Goal: Book appointment/travel/reservation

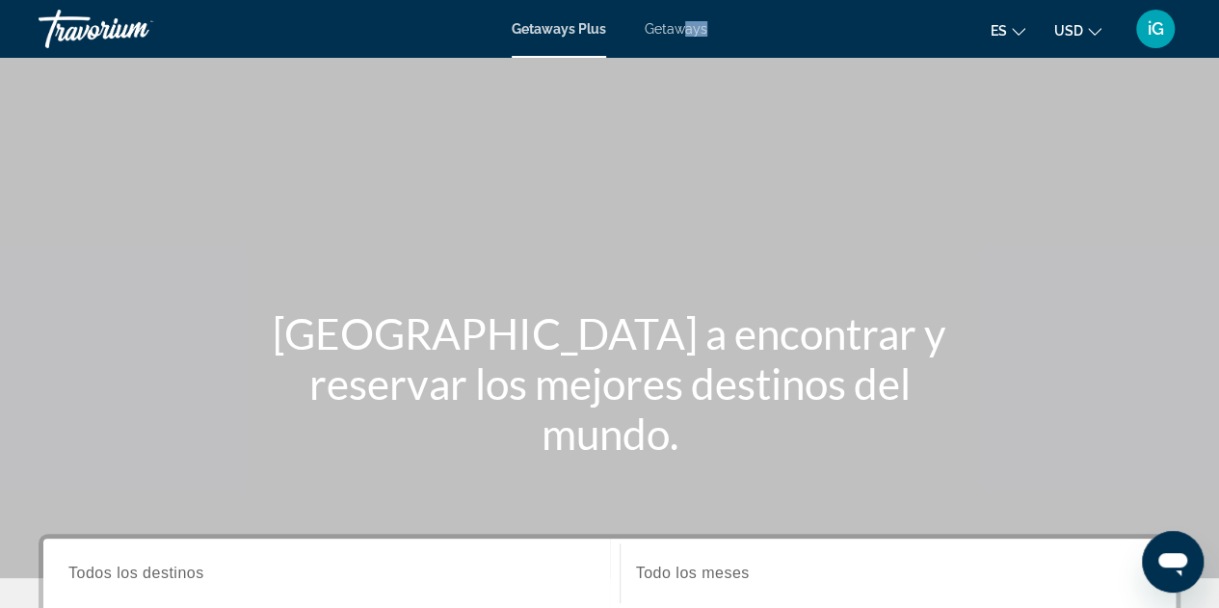
drag, startPoint x: 696, startPoint y: 40, endPoint x: 682, endPoint y: 27, distance: 18.4
click at [682, 27] on div "Getaways Plus Getaways es English Español Français Italiano Português русский U…" at bounding box center [609, 29] width 1219 height 50
click at [682, 27] on span "Getaways" at bounding box center [676, 28] width 63 height 15
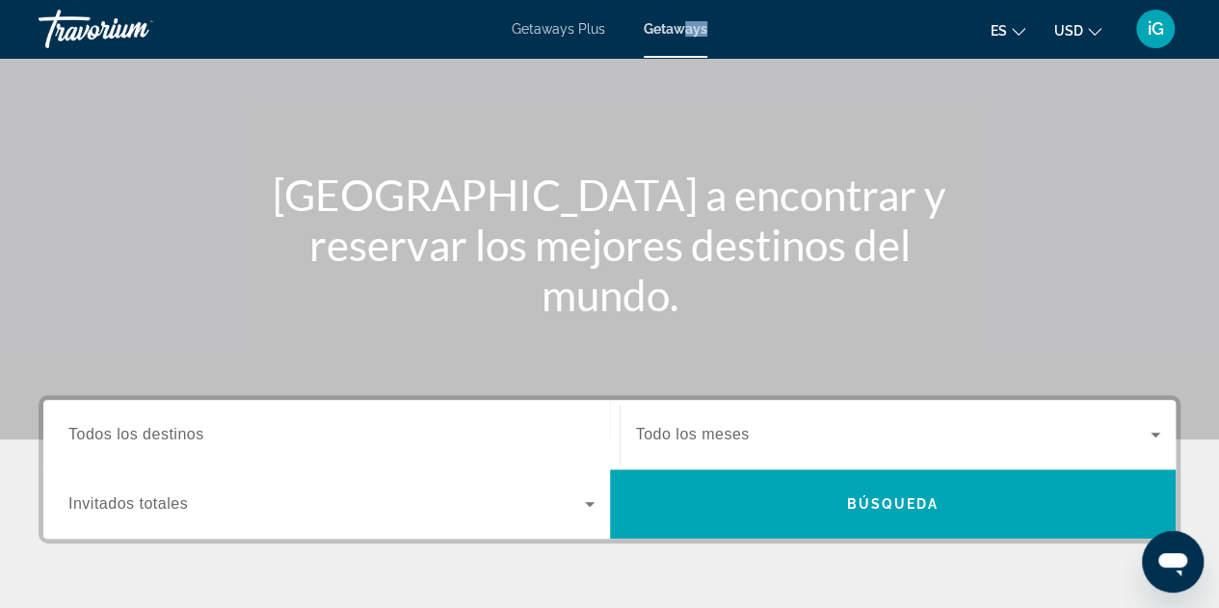
scroll to position [166, 0]
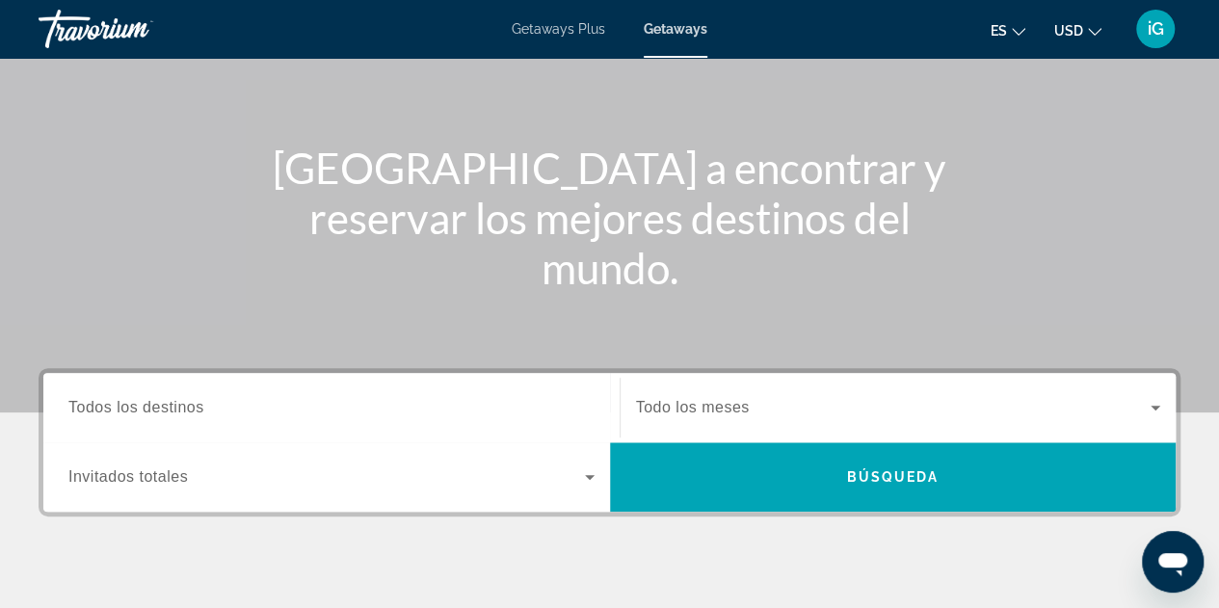
click at [306, 410] on input "Destination Todos los destinos" at bounding box center [331, 408] width 526 height 23
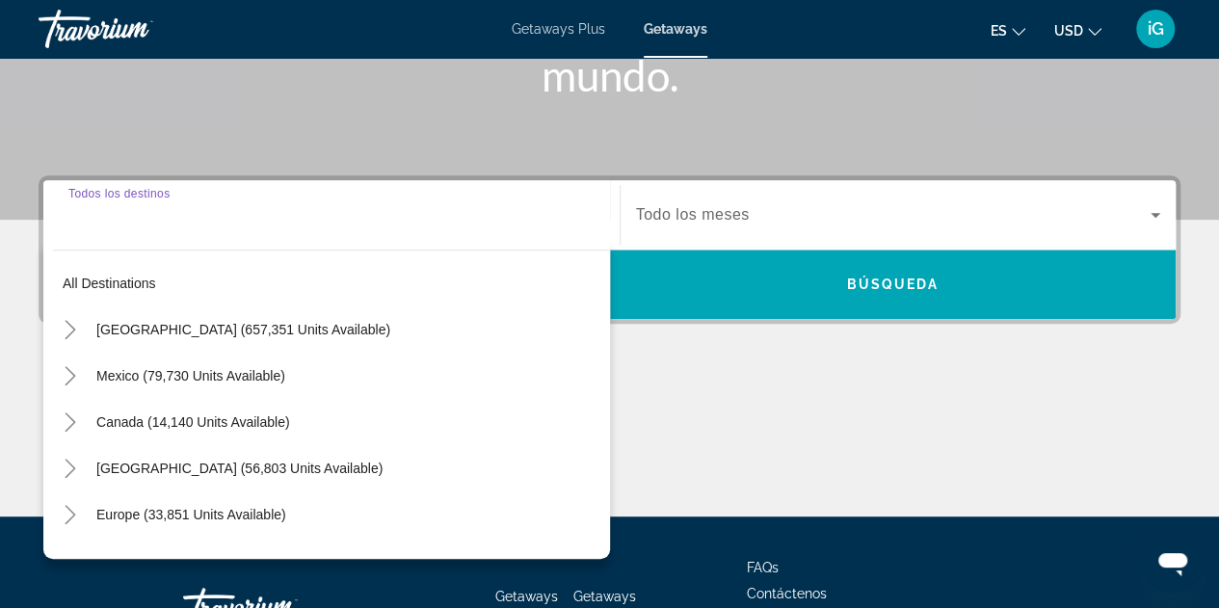
scroll to position [470, 0]
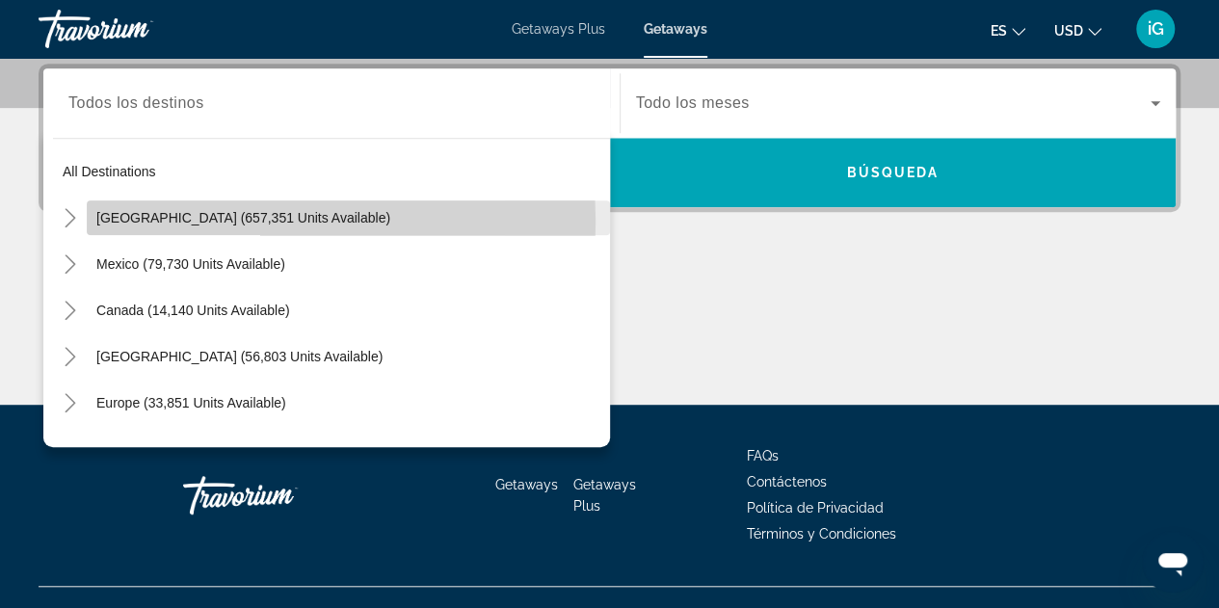
click at [182, 221] on span "[GEOGRAPHIC_DATA] (657,351 units available)" at bounding box center [243, 217] width 294 height 15
type input "**********"
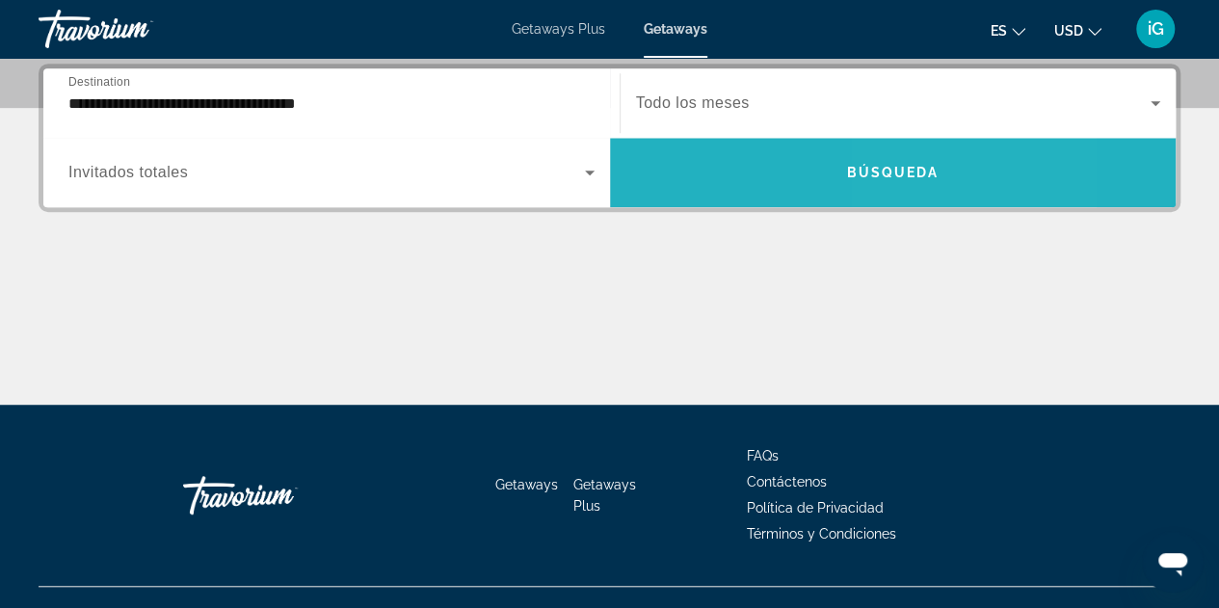
click at [917, 182] on span "Search widget" at bounding box center [893, 172] width 566 height 46
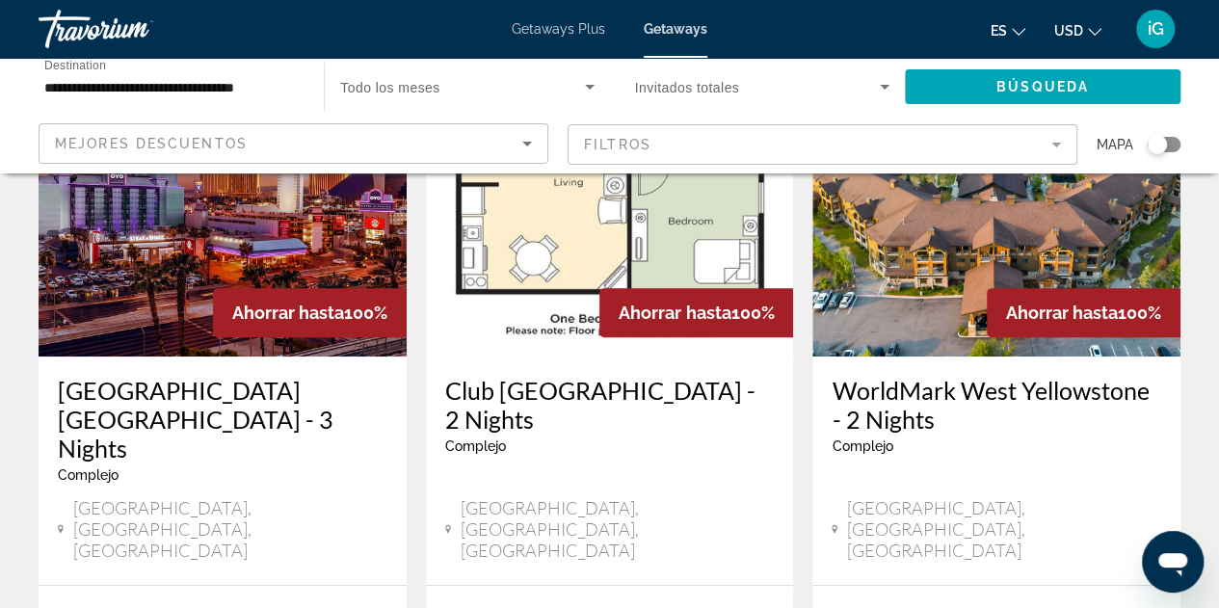
scroll to position [231, 0]
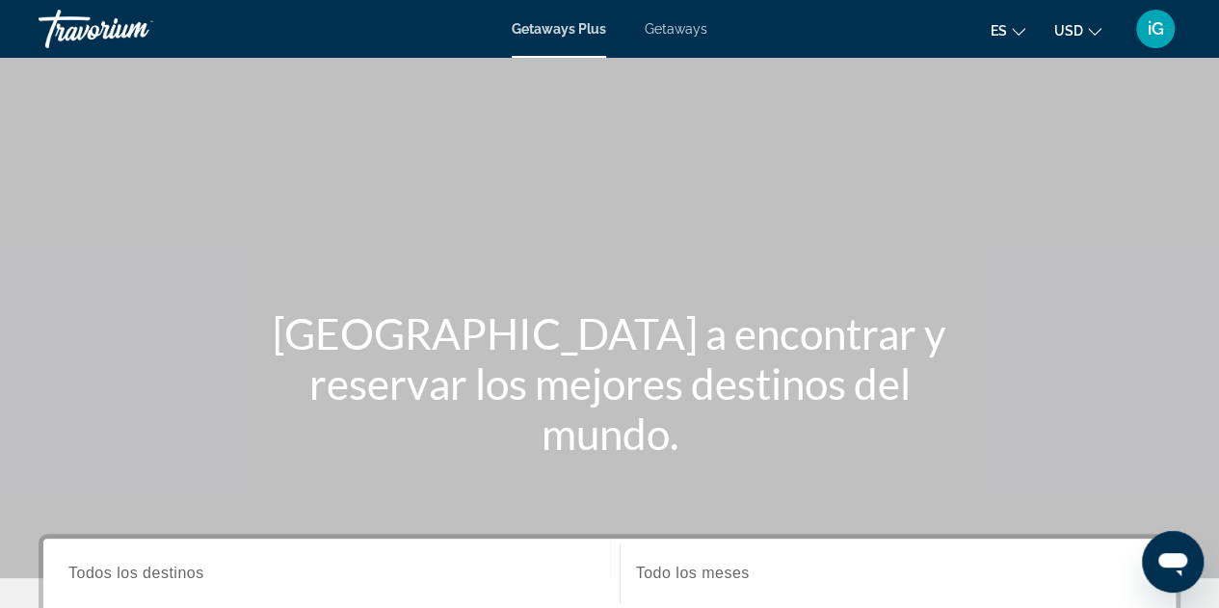
click at [343, 200] on div "Main content" at bounding box center [609, 289] width 1219 height 578
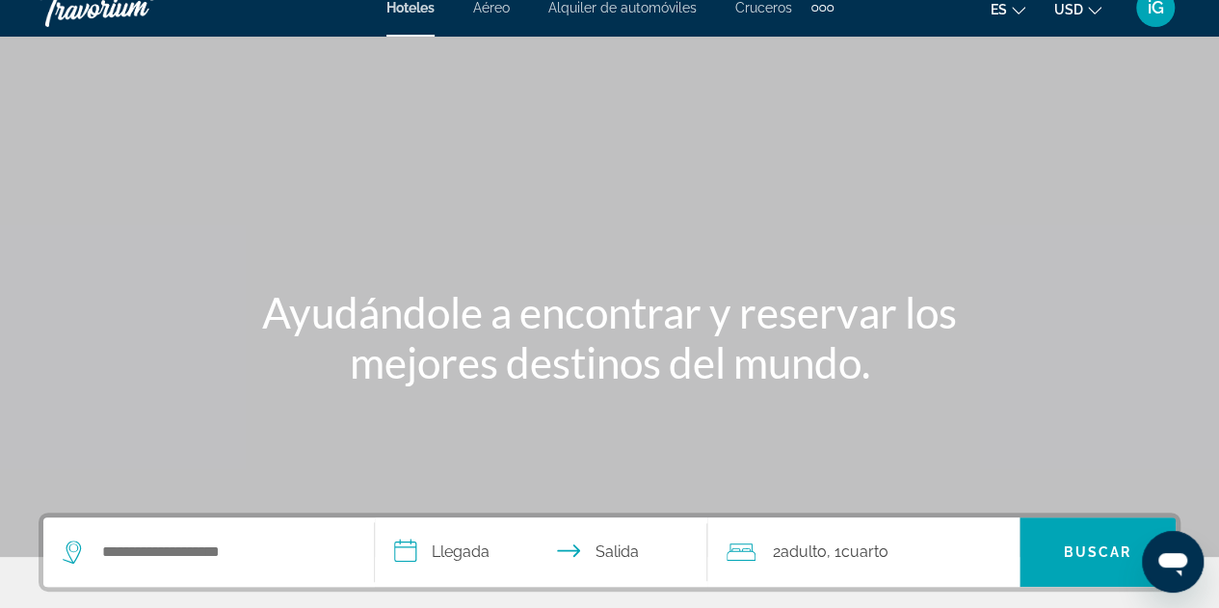
scroll to position [13, 0]
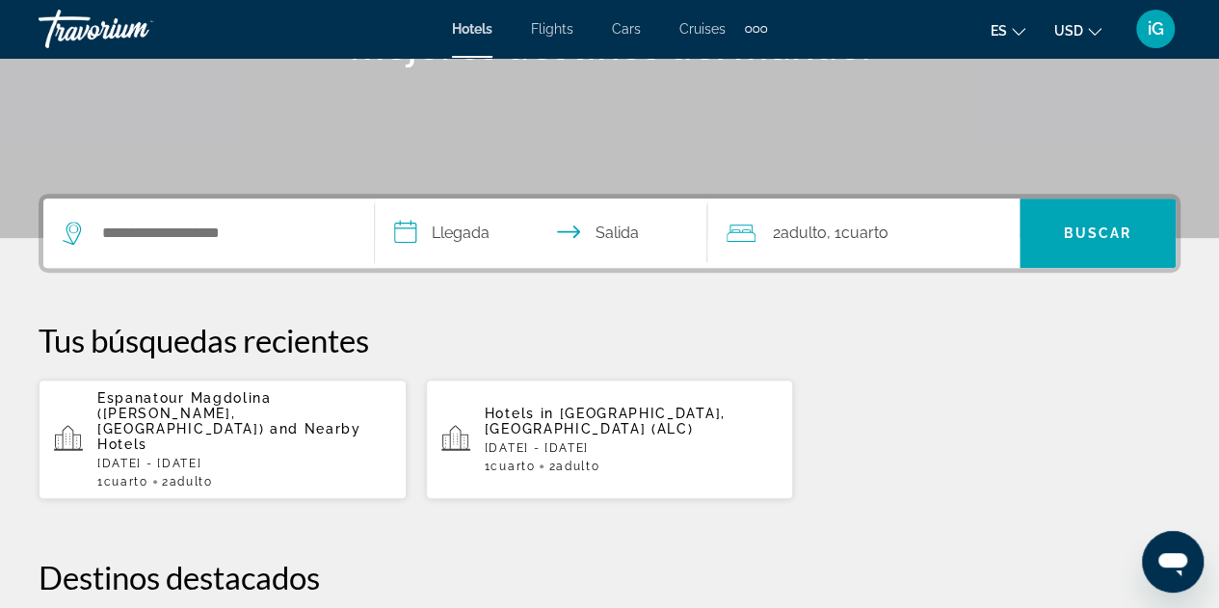
scroll to position [369, 0]
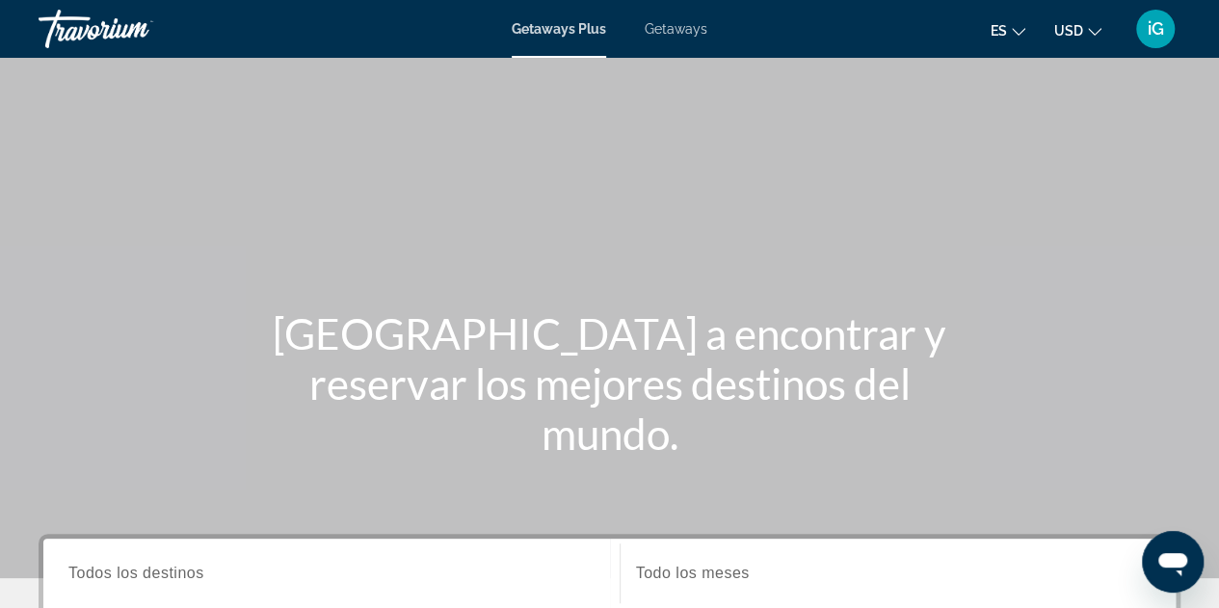
click at [671, 26] on span "Getaways" at bounding box center [676, 28] width 63 height 15
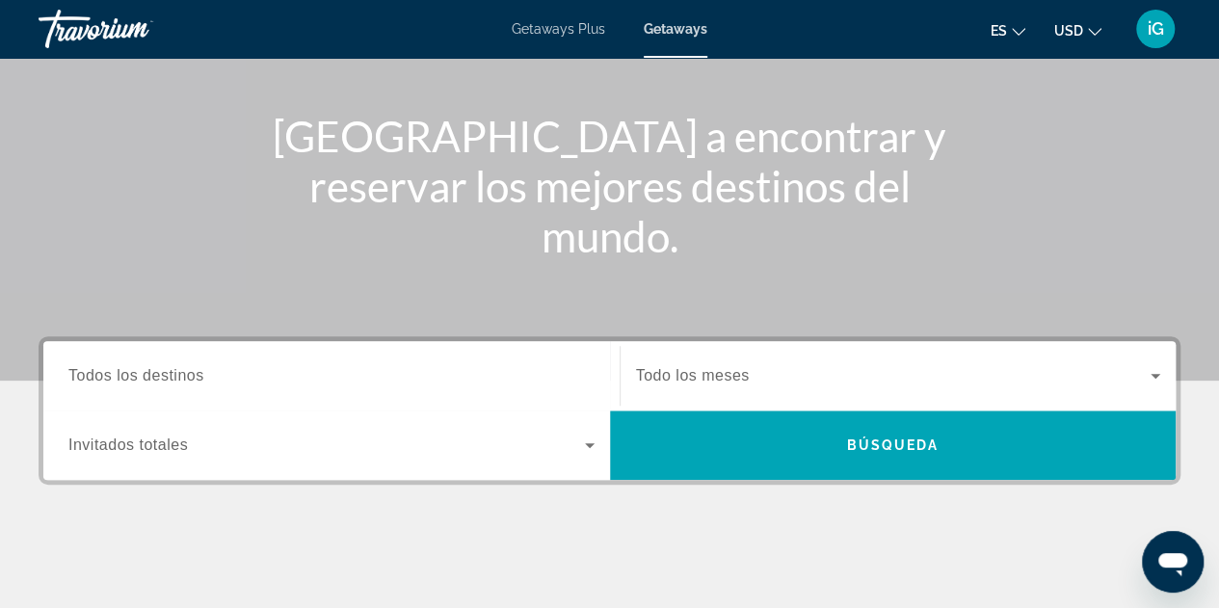
scroll to position [198, 0]
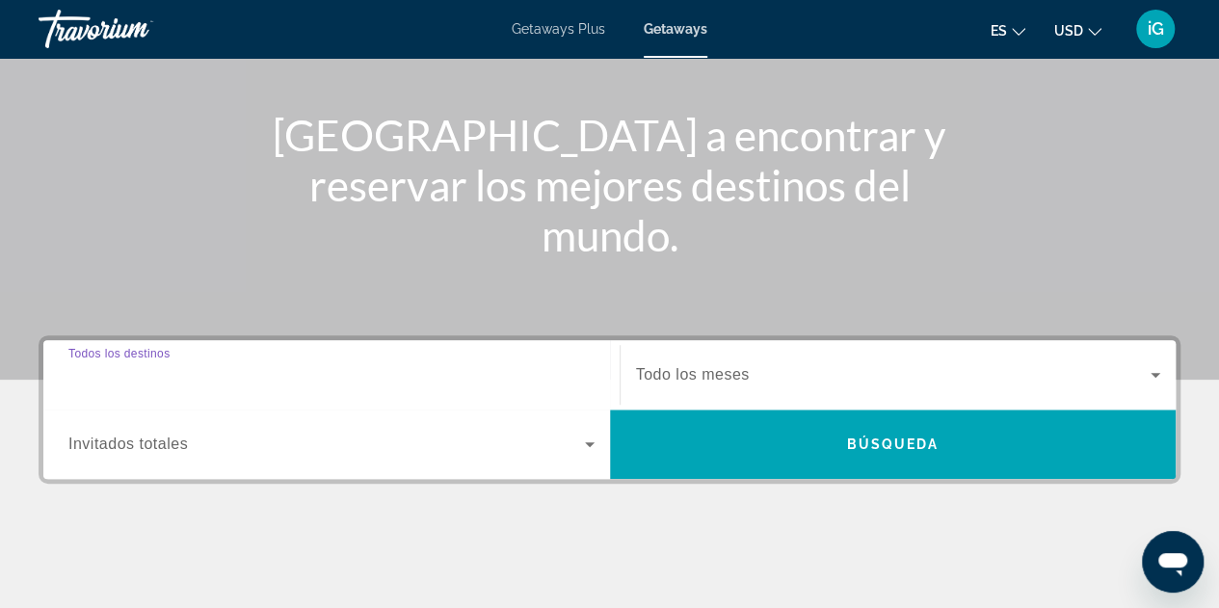
click at [239, 365] on input "Destination Todos los destinos" at bounding box center [331, 375] width 526 height 23
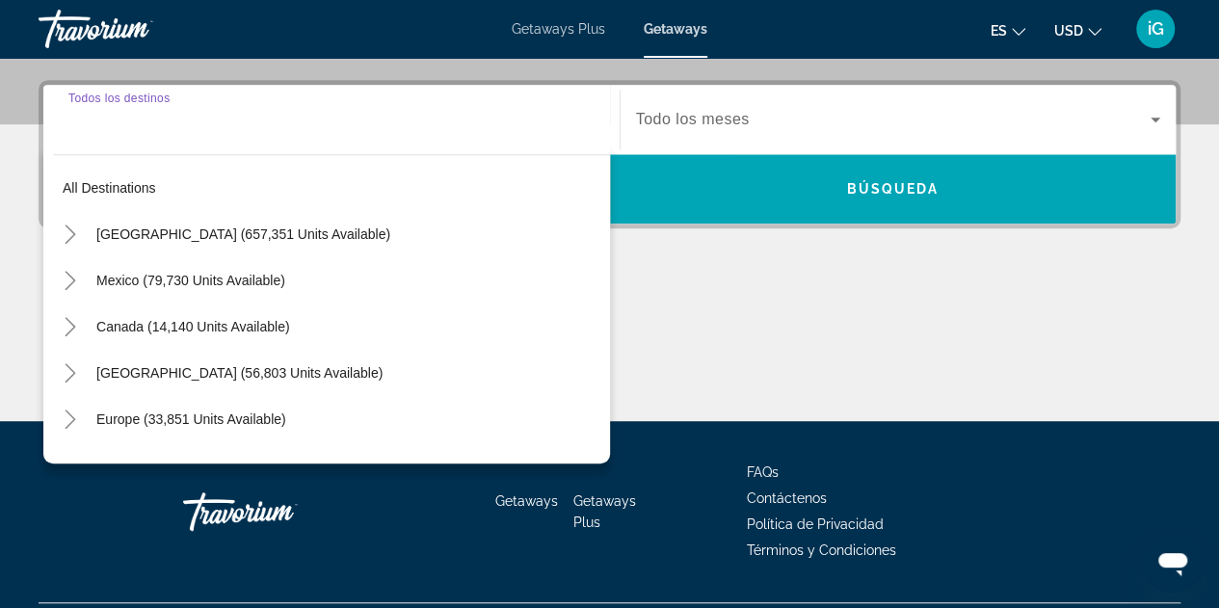
scroll to position [470, 0]
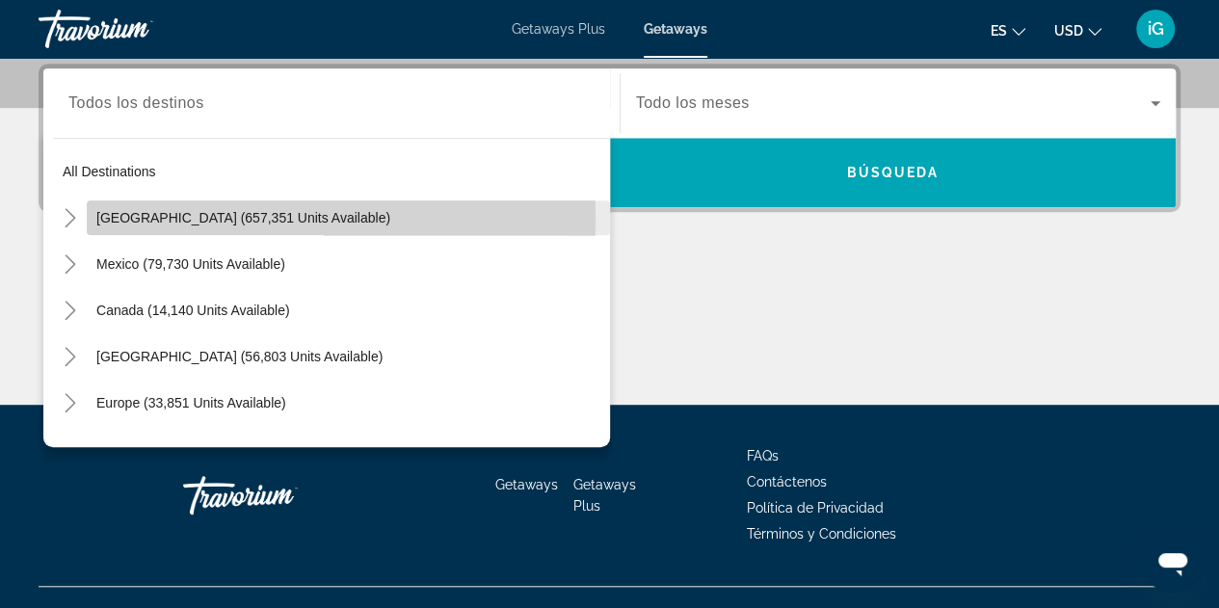
click at [214, 218] on span "[GEOGRAPHIC_DATA] (657,351 units available)" at bounding box center [243, 217] width 294 height 15
type input "**********"
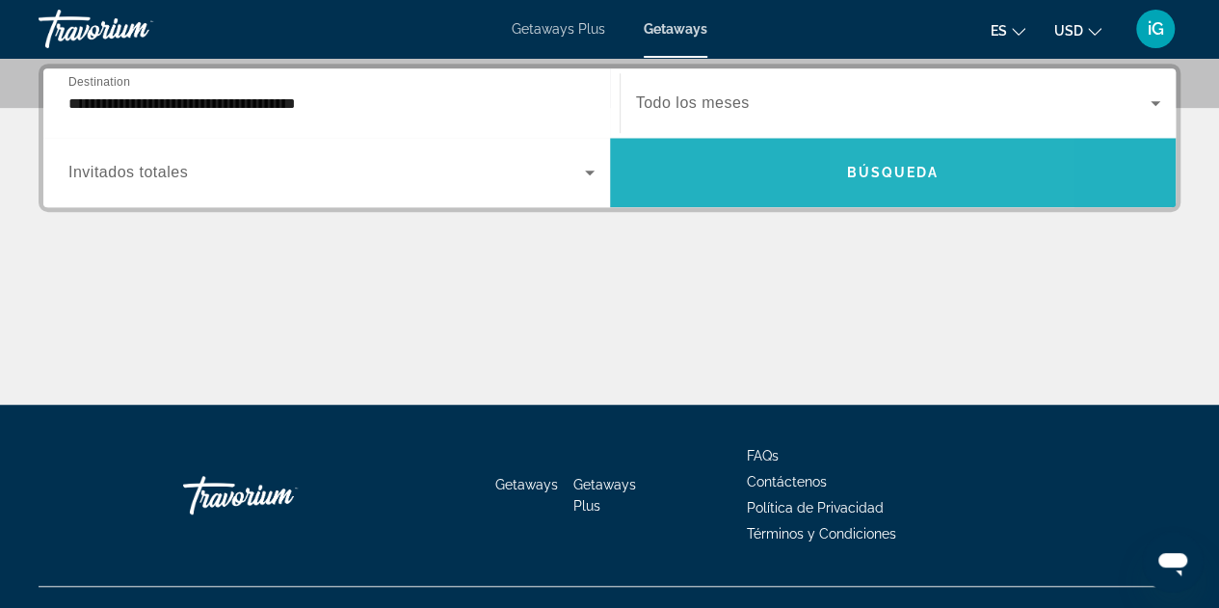
click at [881, 171] on span "Búsqueda" at bounding box center [892, 172] width 92 height 15
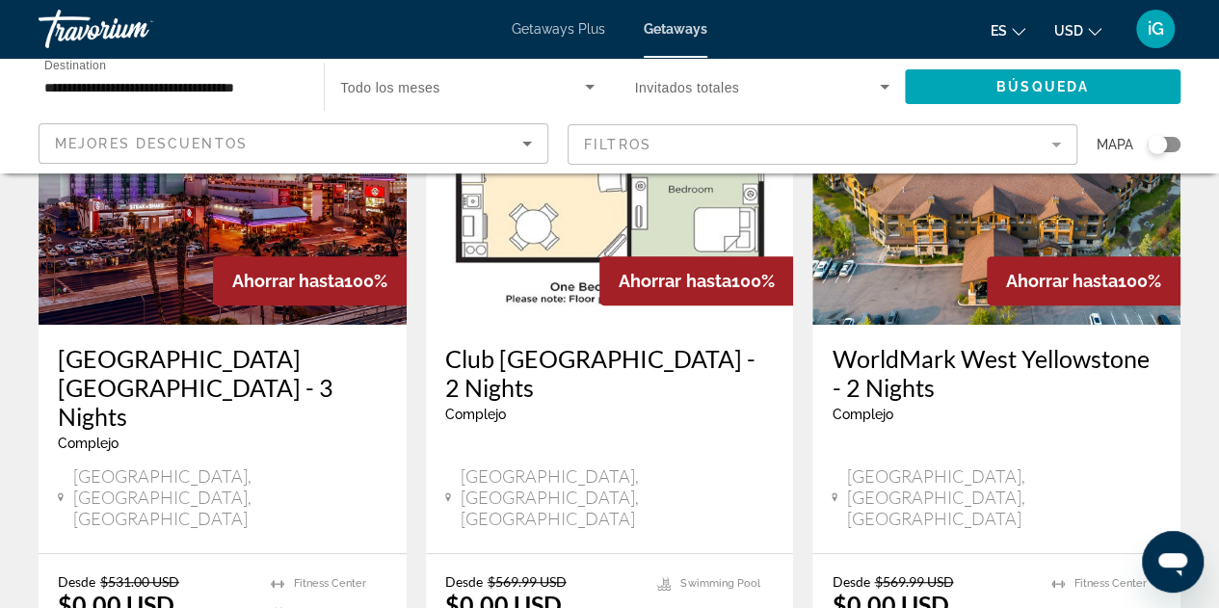
scroll to position [239, 0]
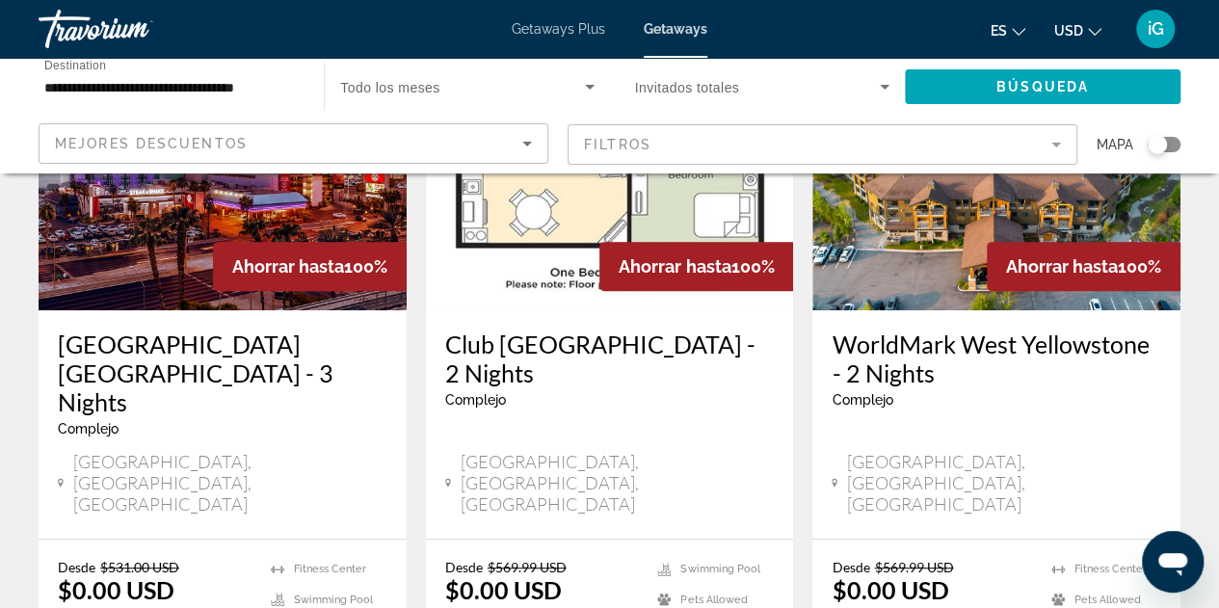
click at [1014, 401] on div "Complejo - Este es un resort solo para adultos" at bounding box center [995, 399] width 329 height 15
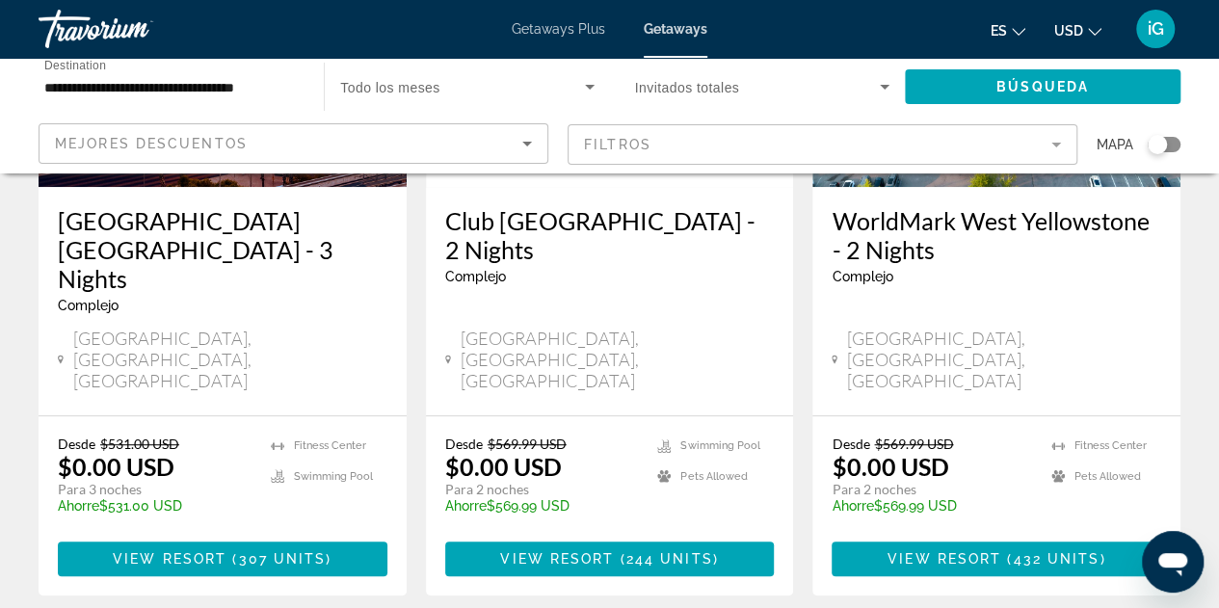
scroll to position [358, 0]
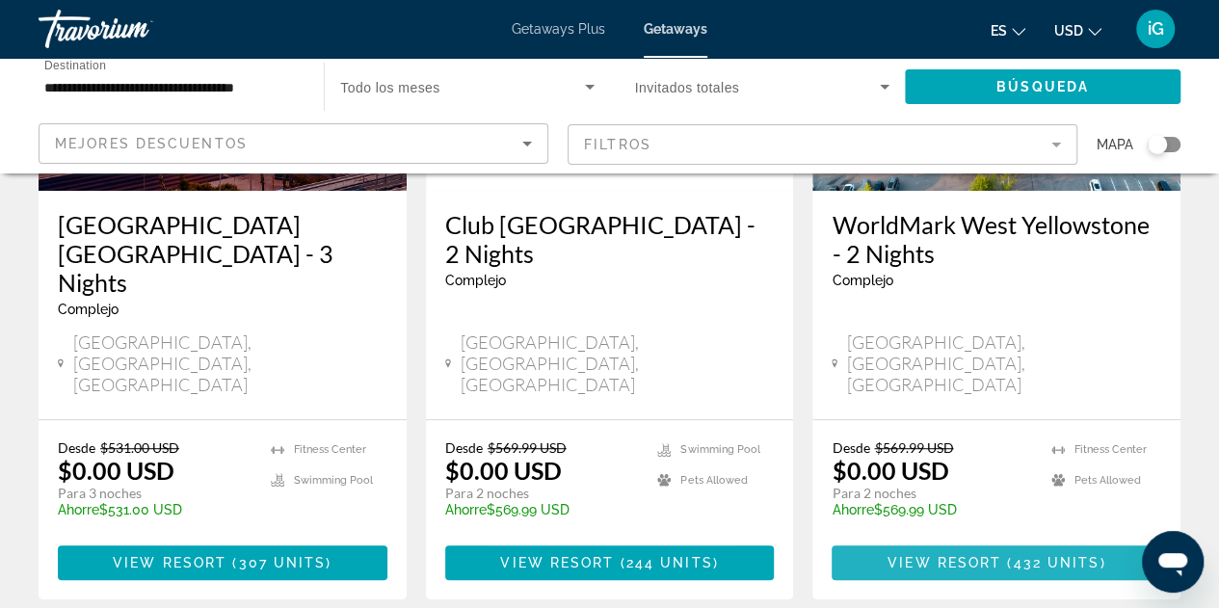
click at [984, 555] on span "View Resort" at bounding box center [944, 562] width 114 height 15
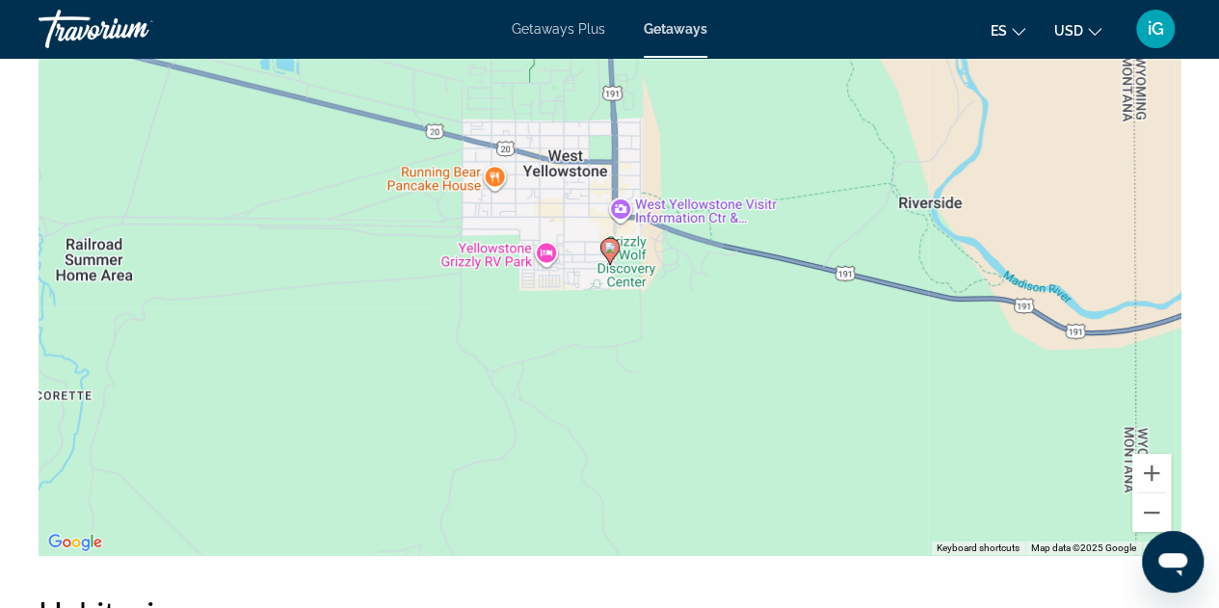
scroll to position [3381, 0]
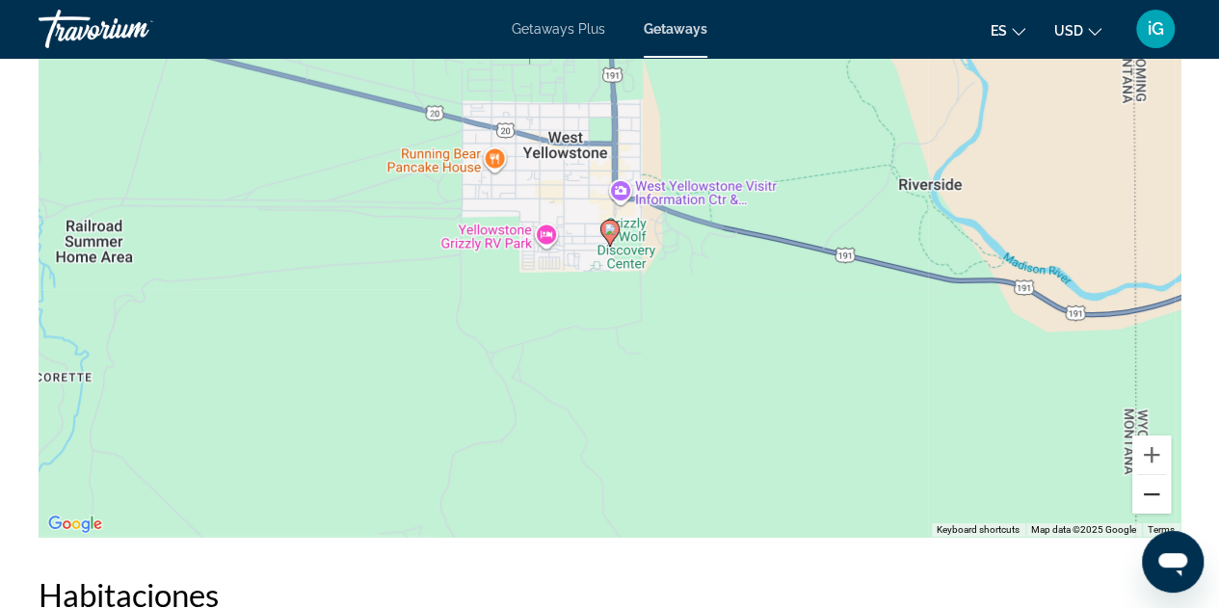
click at [1154, 496] on button "Zoom out" at bounding box center [1151, 494] width 39 height 39
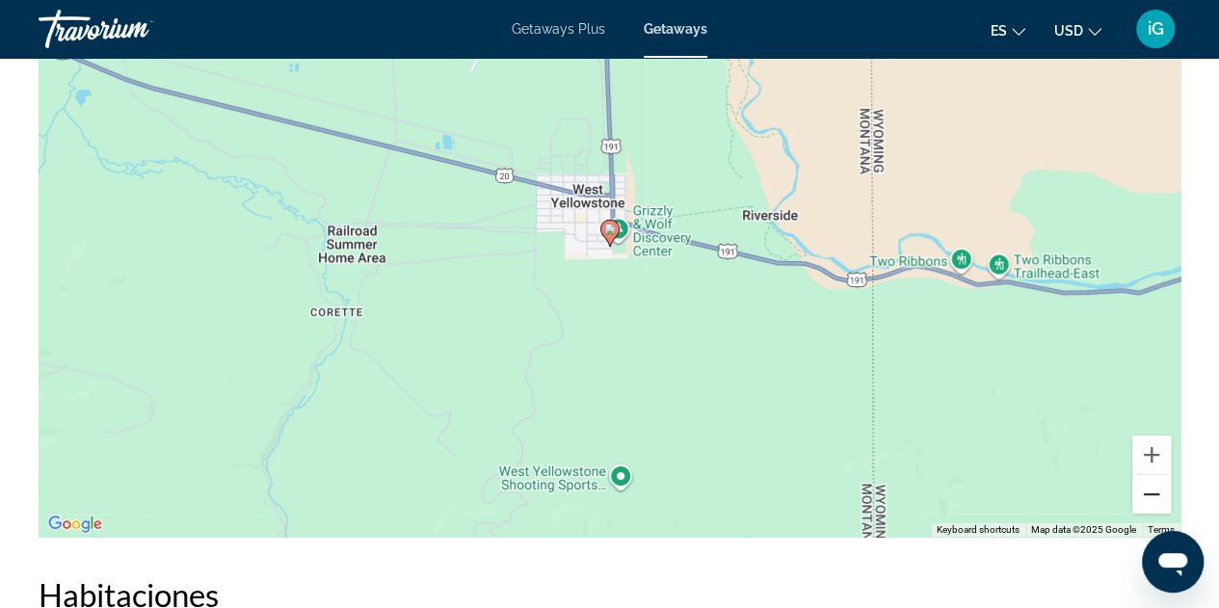
click at [1154, 496] on button "Zoom out" at bounding box center [1151, 494] width 39 height 39
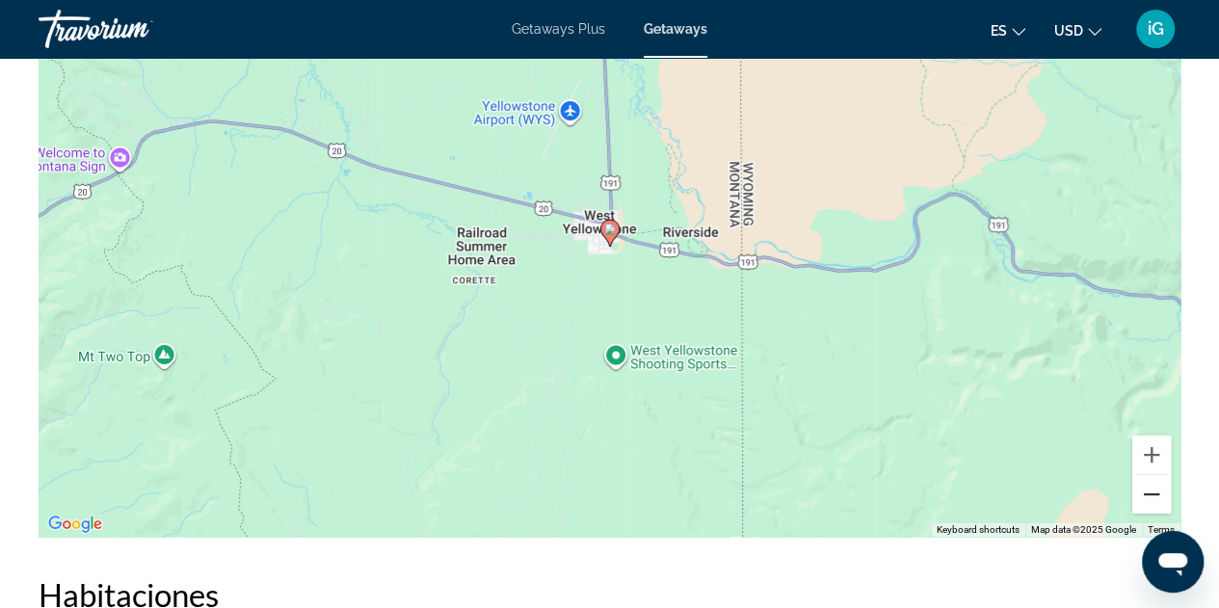
click at [1154, 496] on button "Zoom out" at bounding box center [1151, 494] width 39 height 39
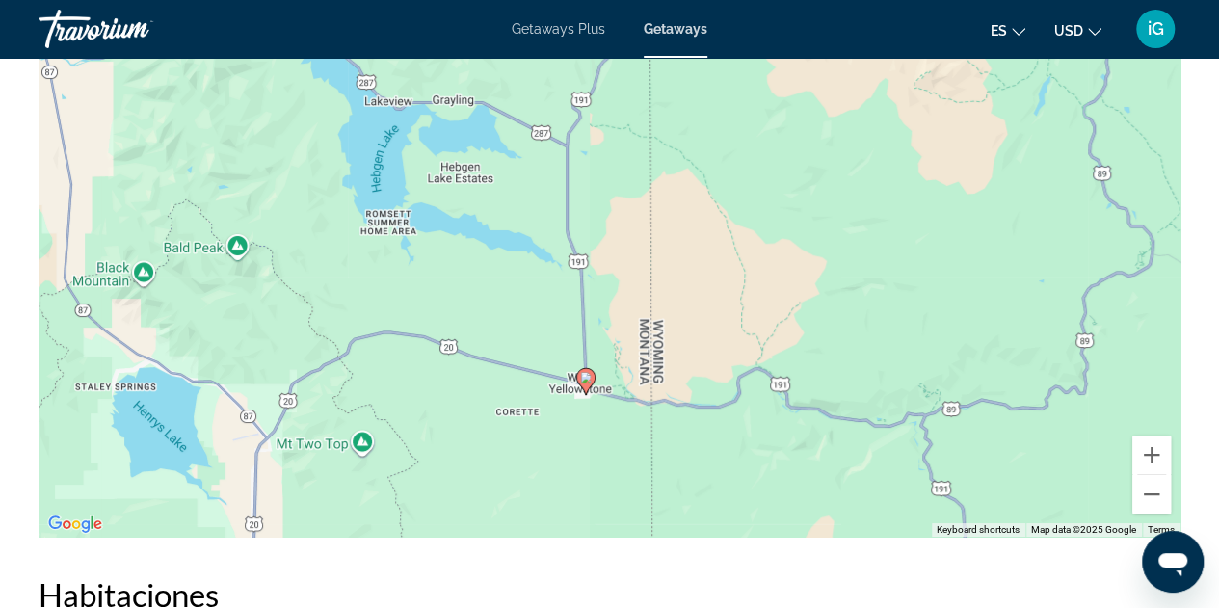
drag, startPoint x: 890, startPoint y: 180, endPoint x: 867, endPoint y: 330, distance: 152.1
click at [867, 330] on div "To activate drag with keyboard, press Alt + Enter. Once in keyboard drag state,…" at bounding box center [610, 248] width 1142 height 578
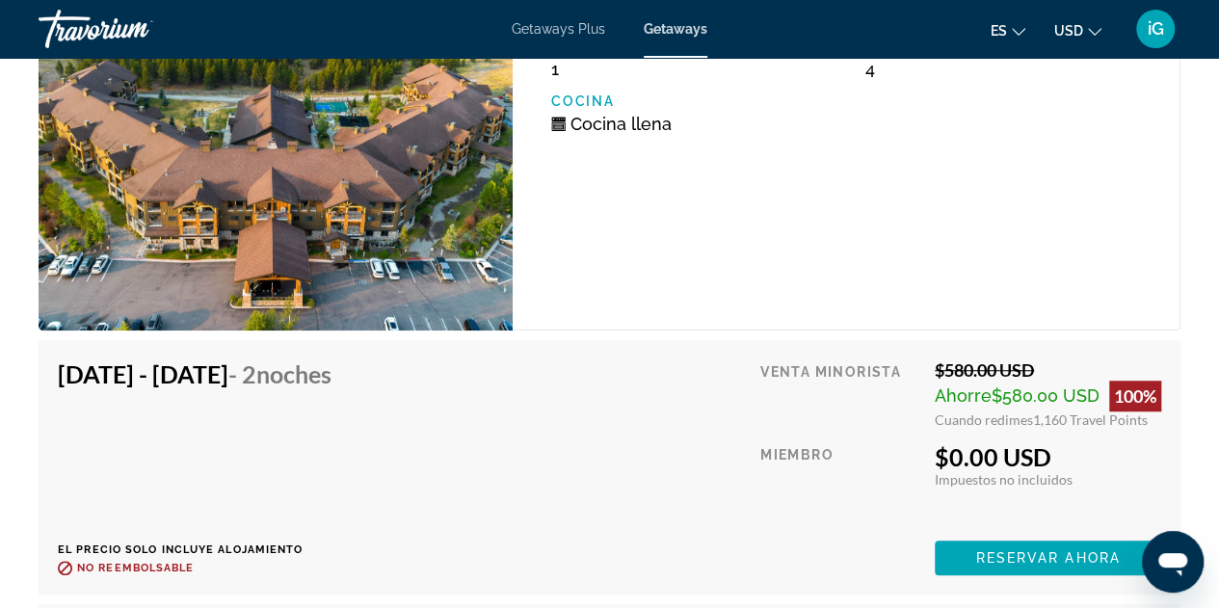
scroll to position [4190, 0]
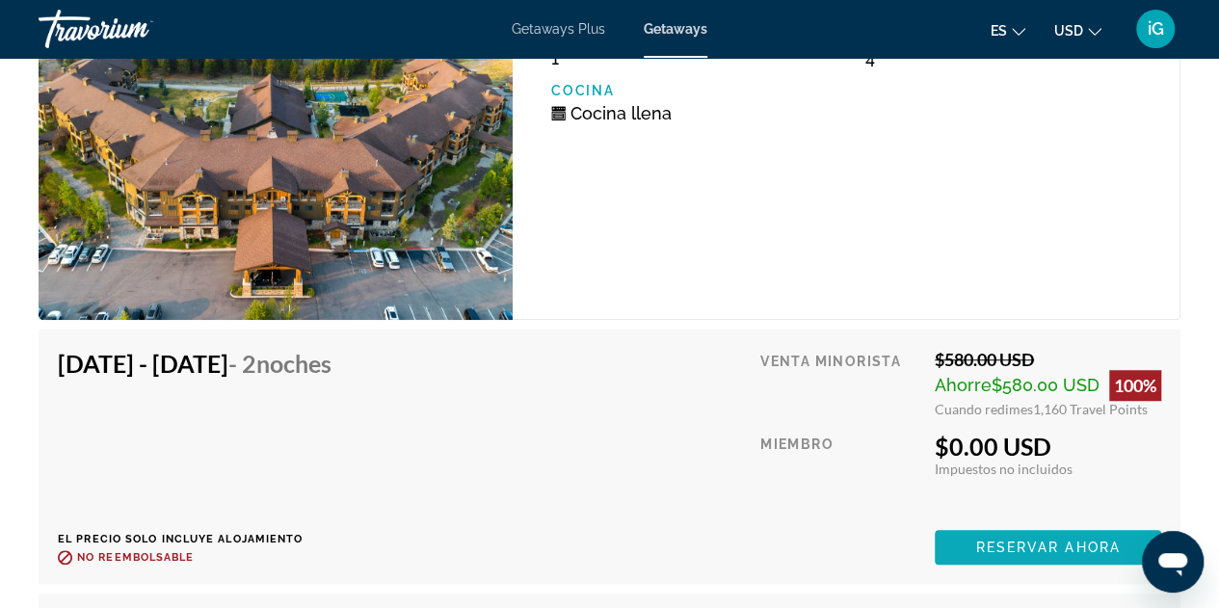
click at [1040, 543] on span "Reservar ahora" at bounding box center [1047, 547] width 145 height 15
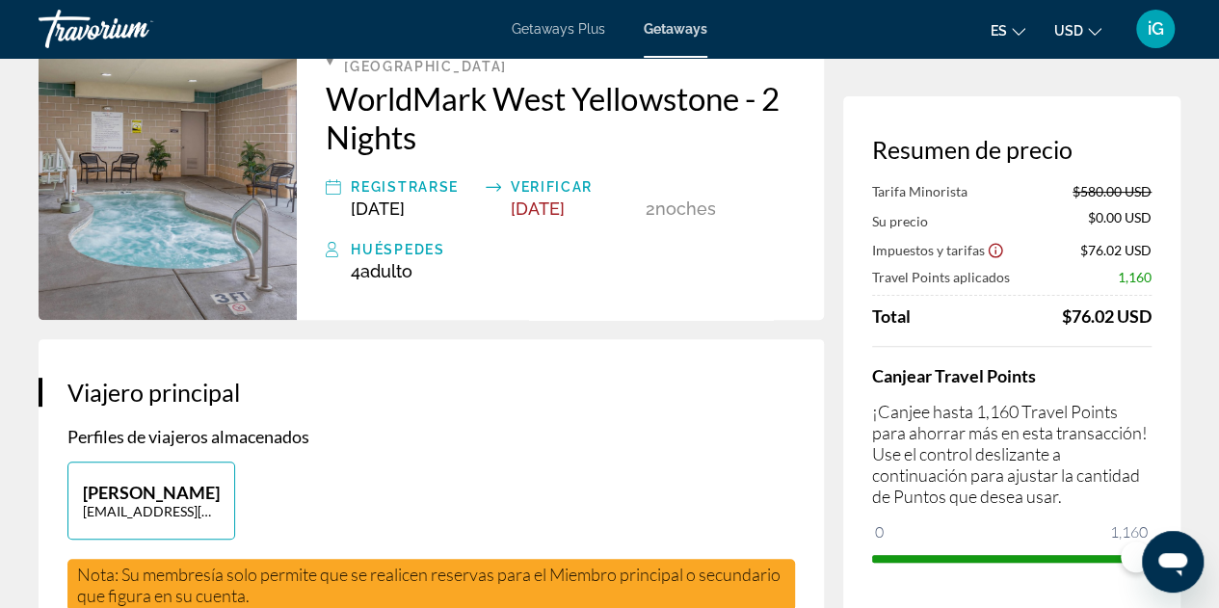
scroll to position [135, 0]
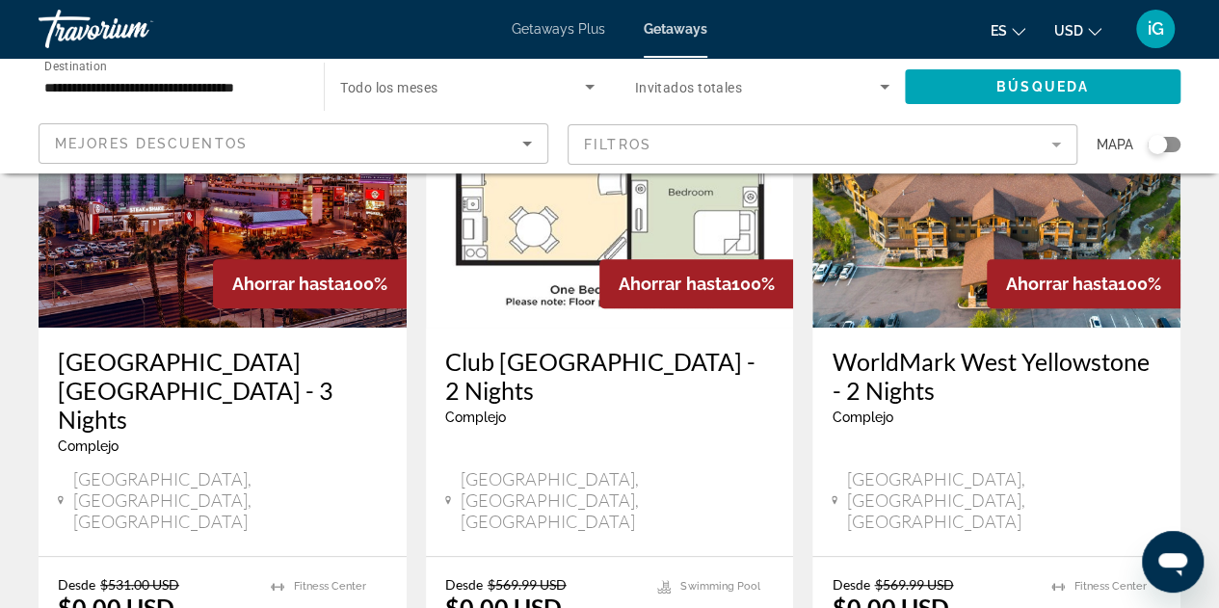
scroll to position [231, 0]
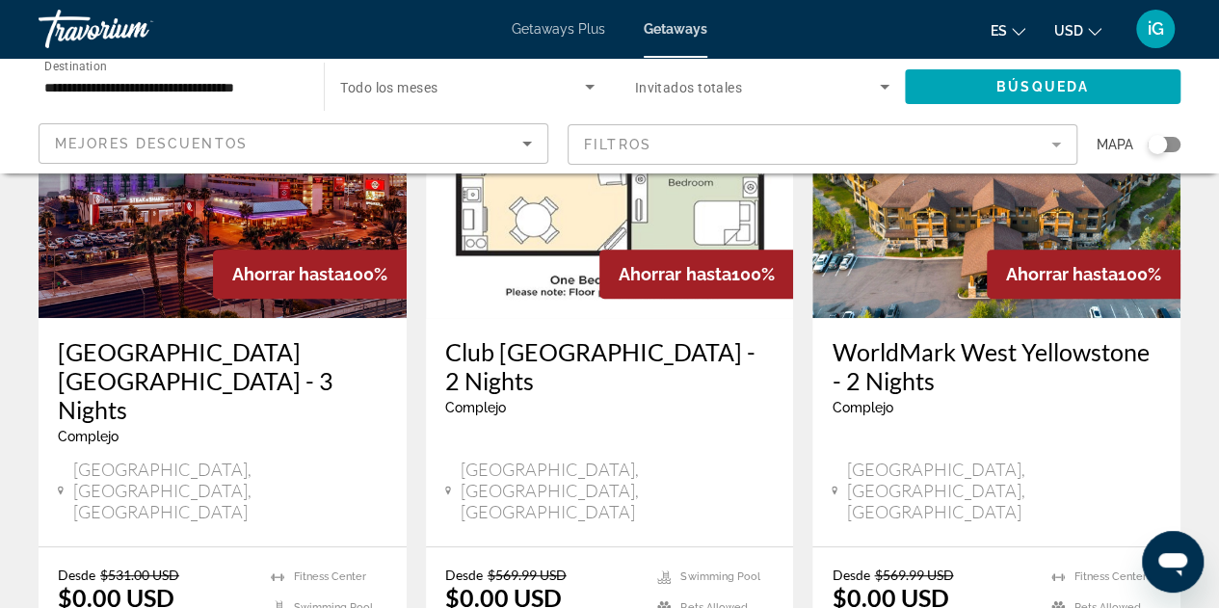
click at [195, 274] on img "Main content" at bounding box center [223, 164] width 368 height 308
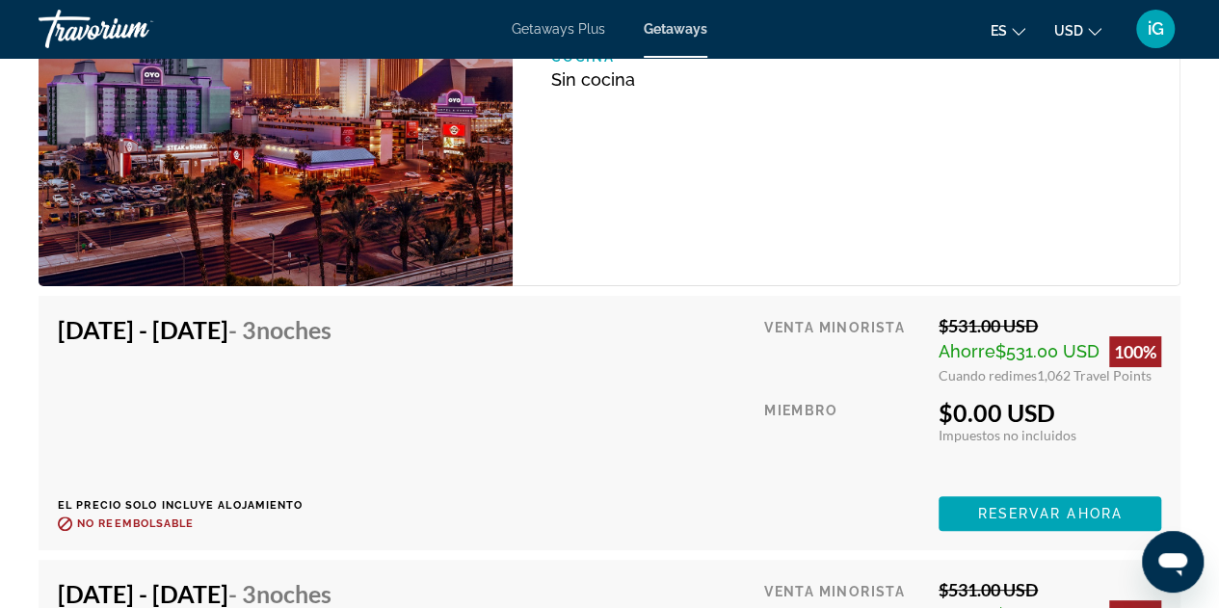
scroll to position [3694, 0]
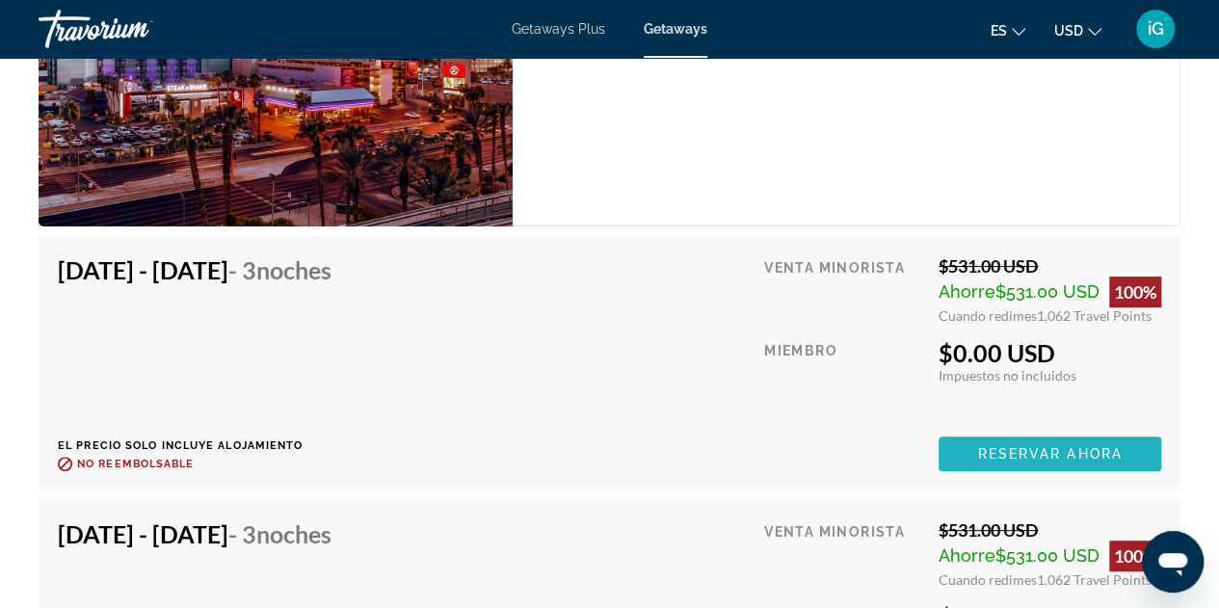
click at [1077, 450] on span "Reservar ahora" at bounding box center [1049, 453] width 145 height 15
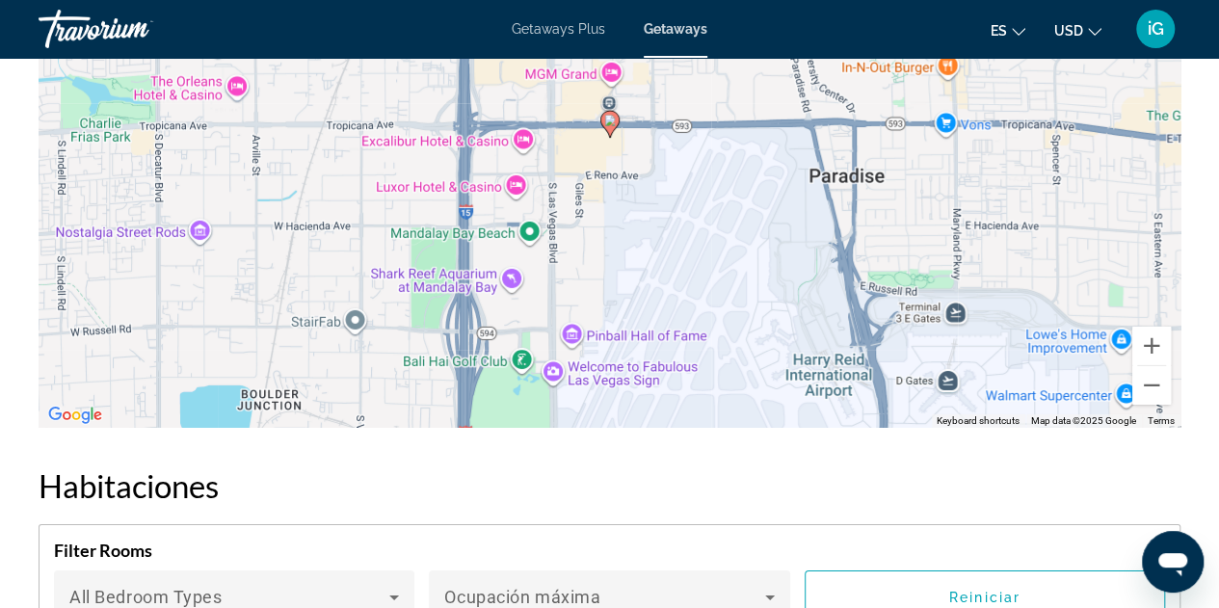
scroll to position [2679, 0]
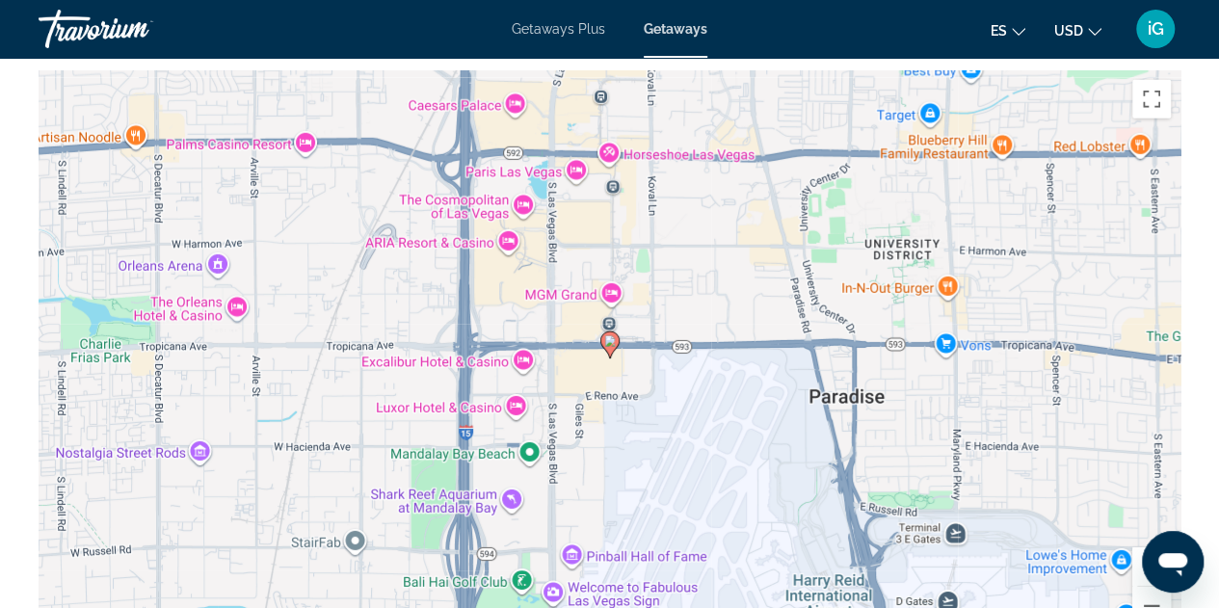
click at [624, 378] on div "To activate drag with keyboard, press Alt + Enter. Once in keyboard drag state,…" at bounding box center [610, 359] width 1142 height 578
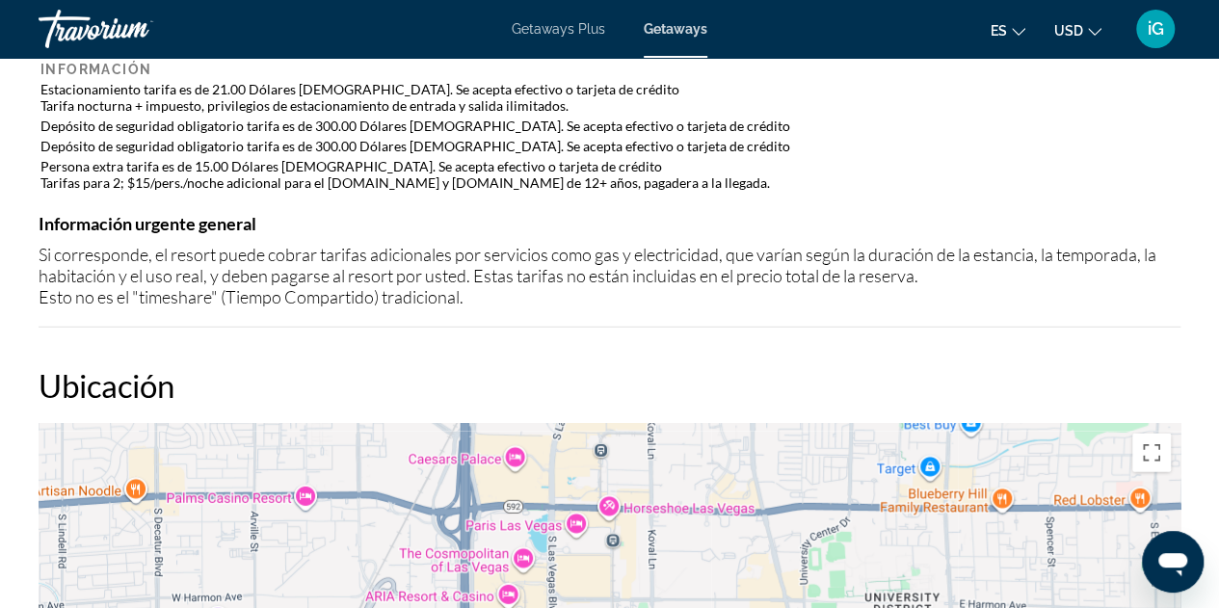
scroll to position [2696, 0]
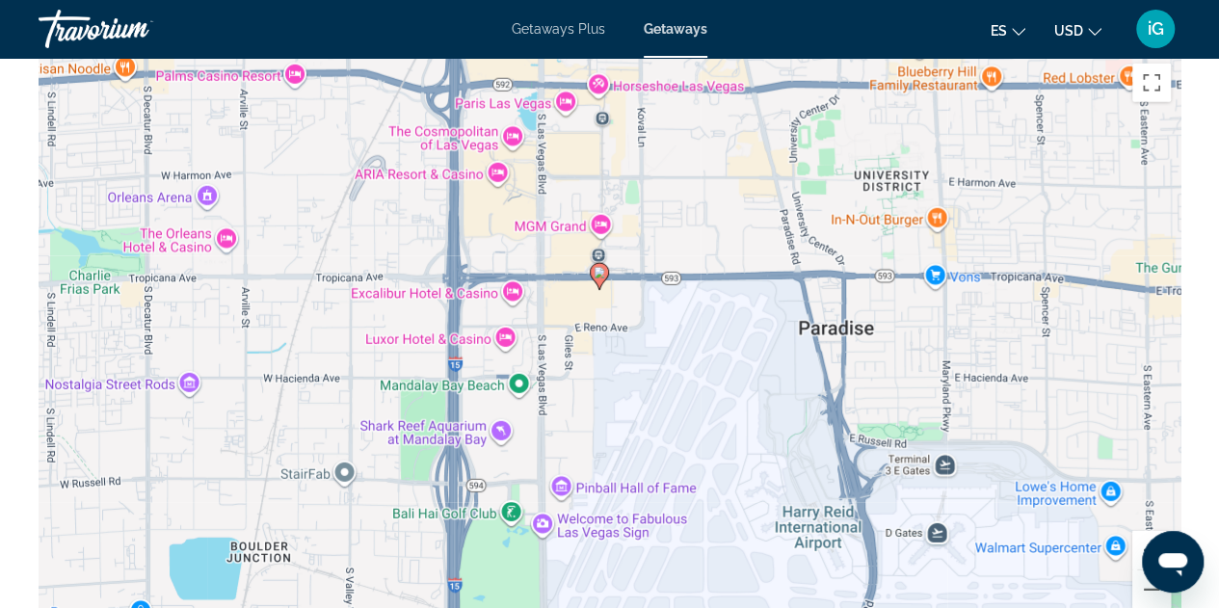
drag, startPoint x: 1019, startPoint y: 479, endPoint x: 1010, endPoint y: 423, distance: 56.7
click at [1010, 423] on div "To activate drag with keyboard, press Alt + Enter. Once in keyboard drag state,…" at bounding box center [610, 343] width 1142 height 578
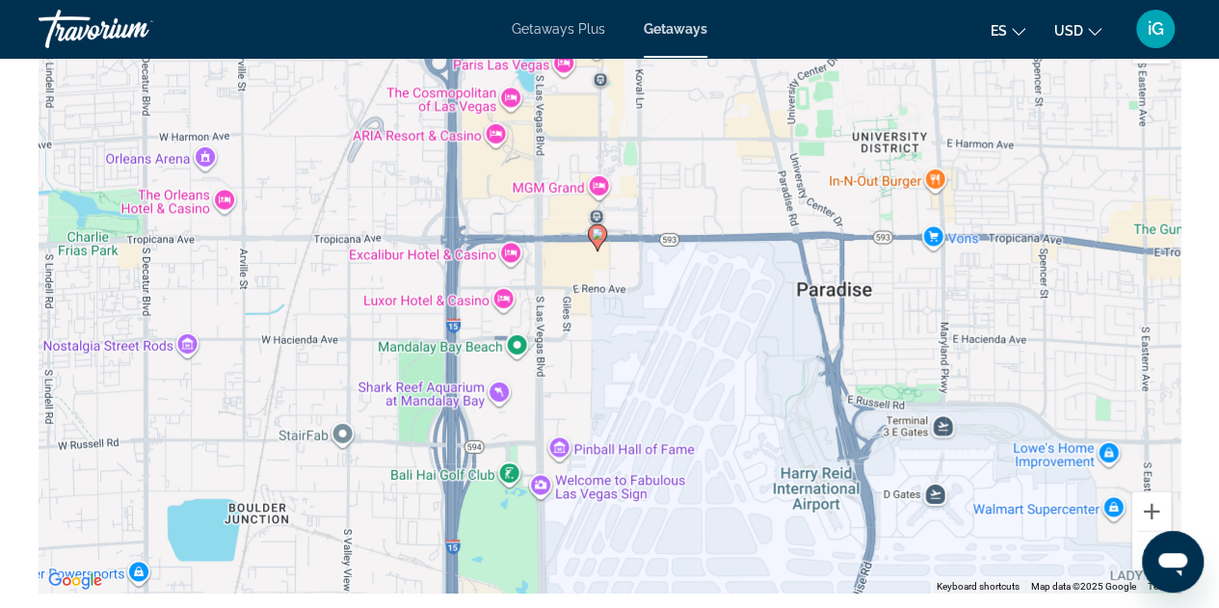
scroll to position [2773, 0]
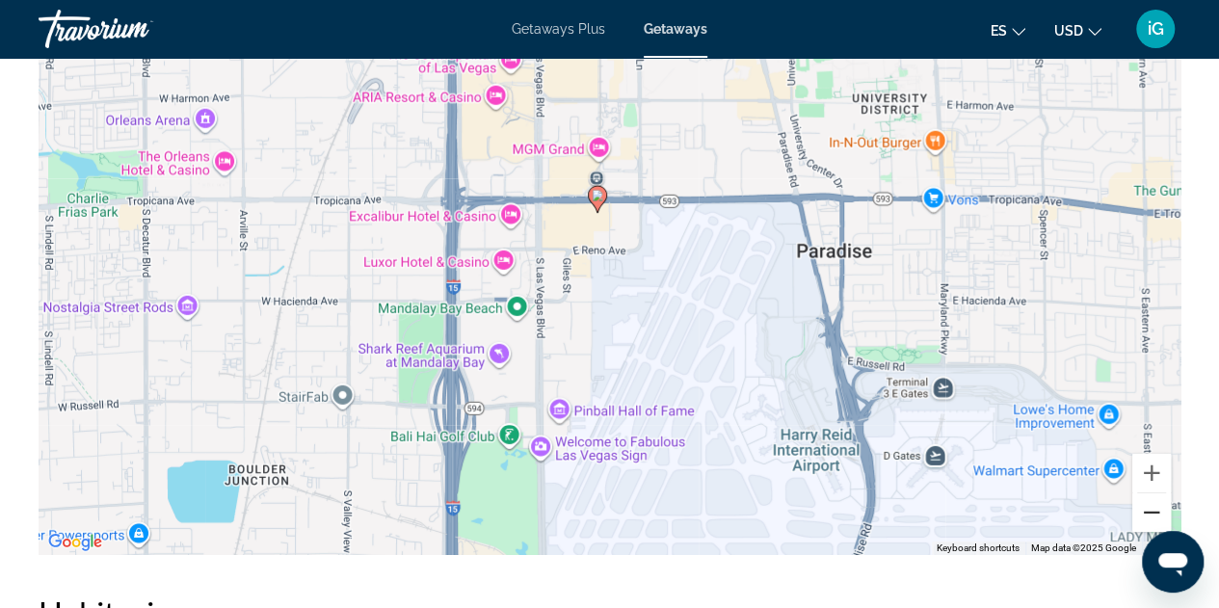
click at [1147, 519] on button "Zoom out" at bounding box center [1151, 512] width 39 height 39
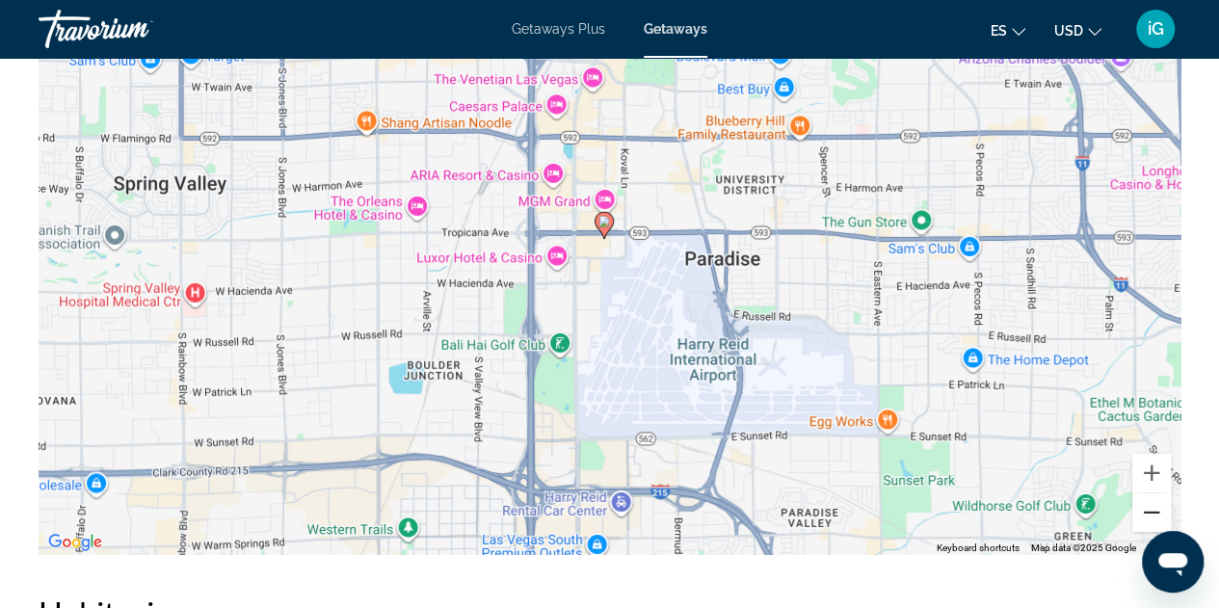
click at [1147, 519] on button "Zoom out" at bounding box center [1151, 512] width 39 height 39
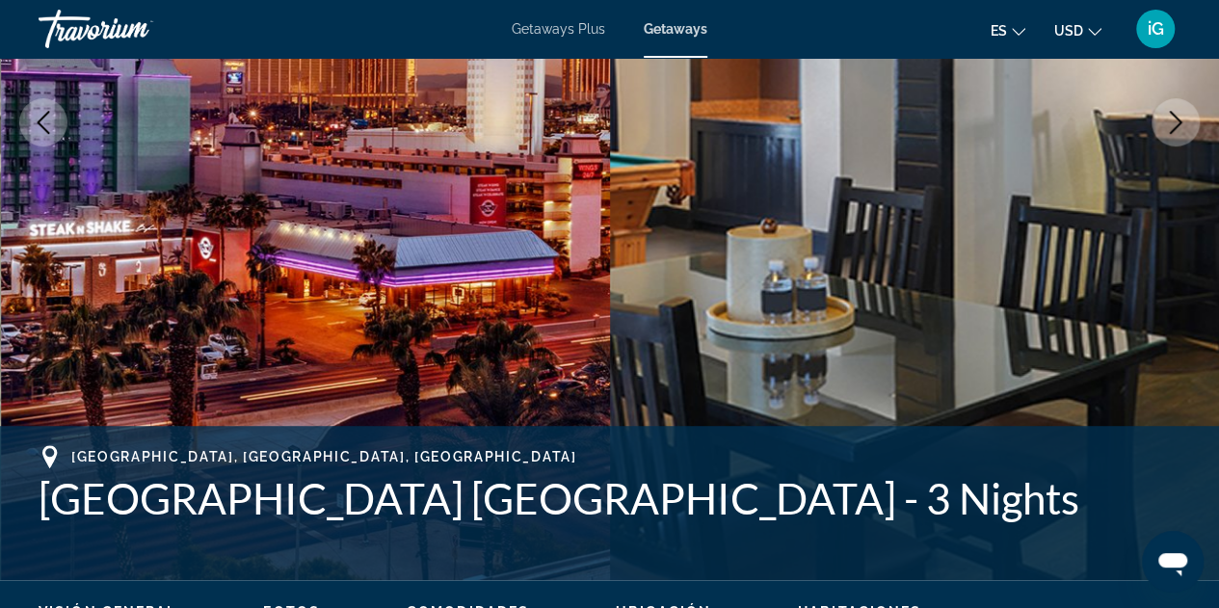
scroll to position [368, 0]
